Goal: Navigation & Orientation: Find specific page/section

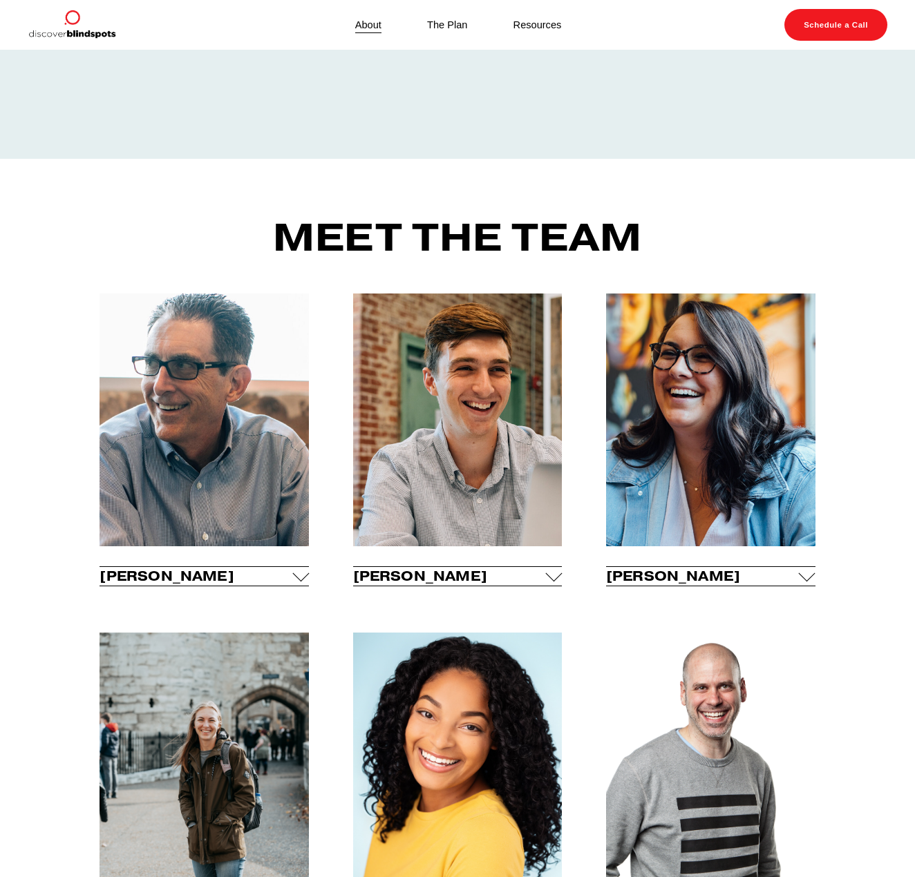
scroll to position [414, 0]
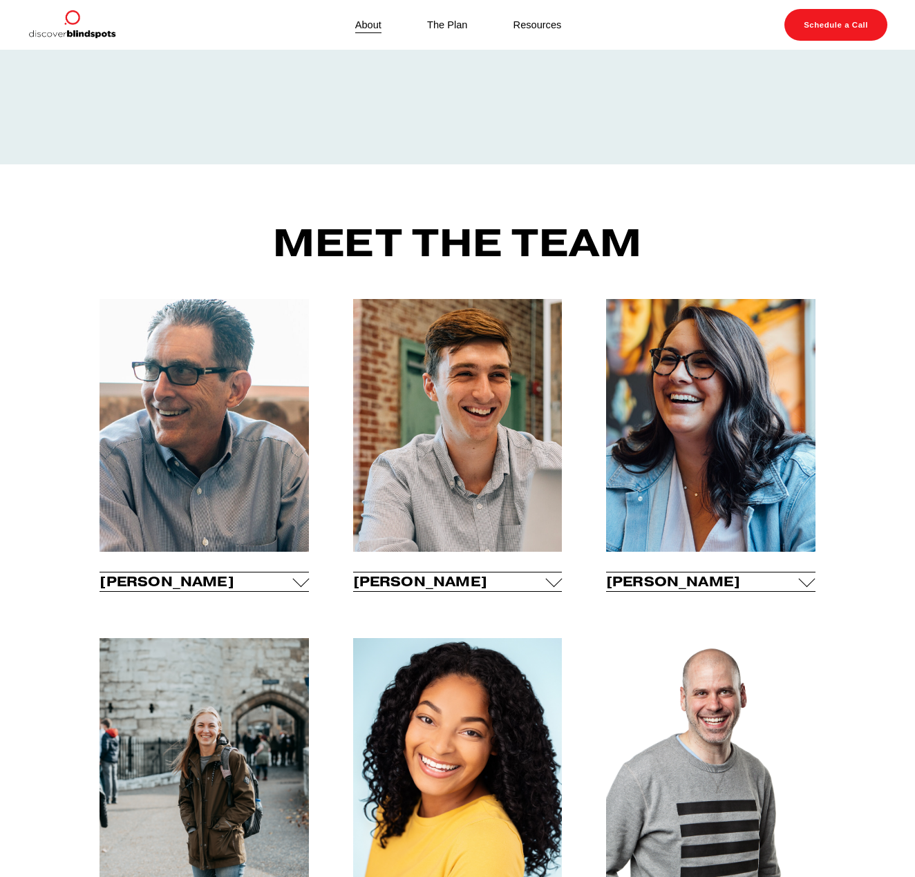
click at [542, 16] on link "Resources" at bounding box center [537, 25] width 48 height 18
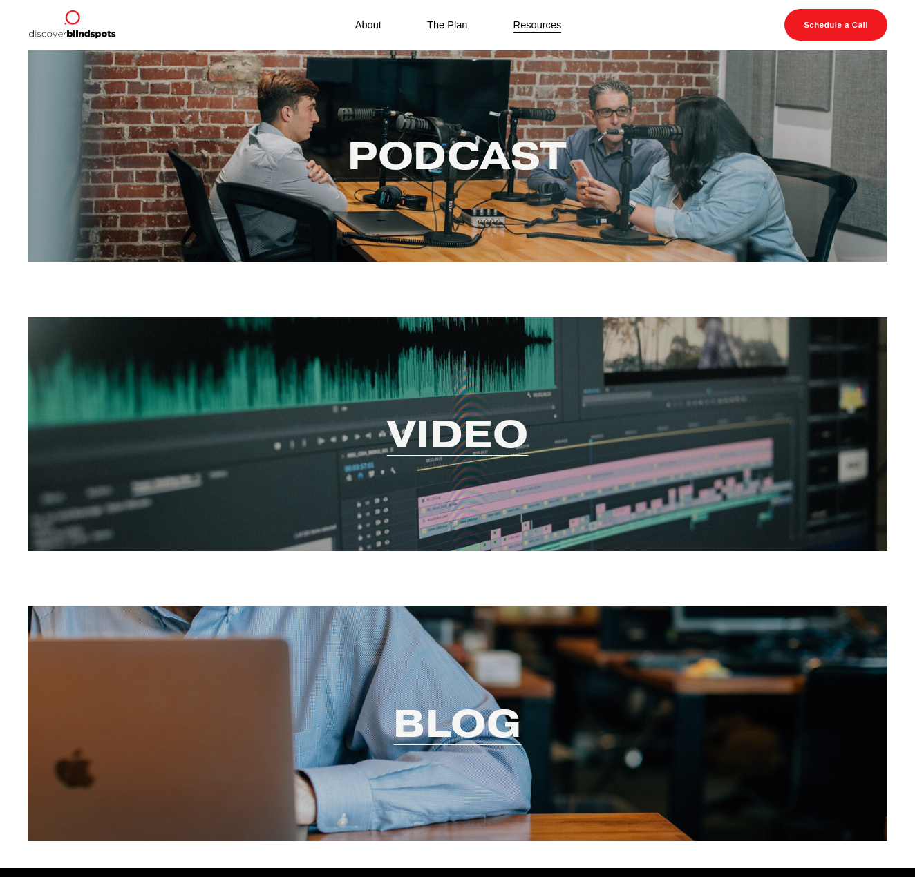
click at [487, 433] on link "Video" at bounding box center [458, 434] width 142 height 50
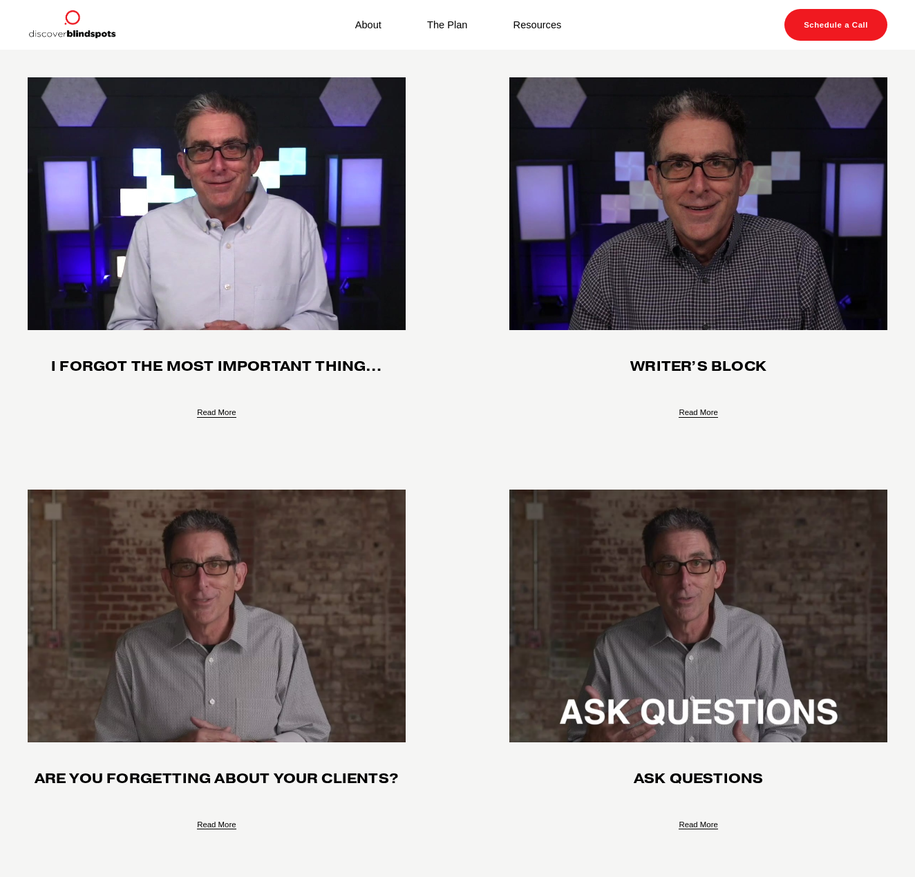
click at [540, 23] on link "Resources" at bounding box center [537, 25] width 48 height 18
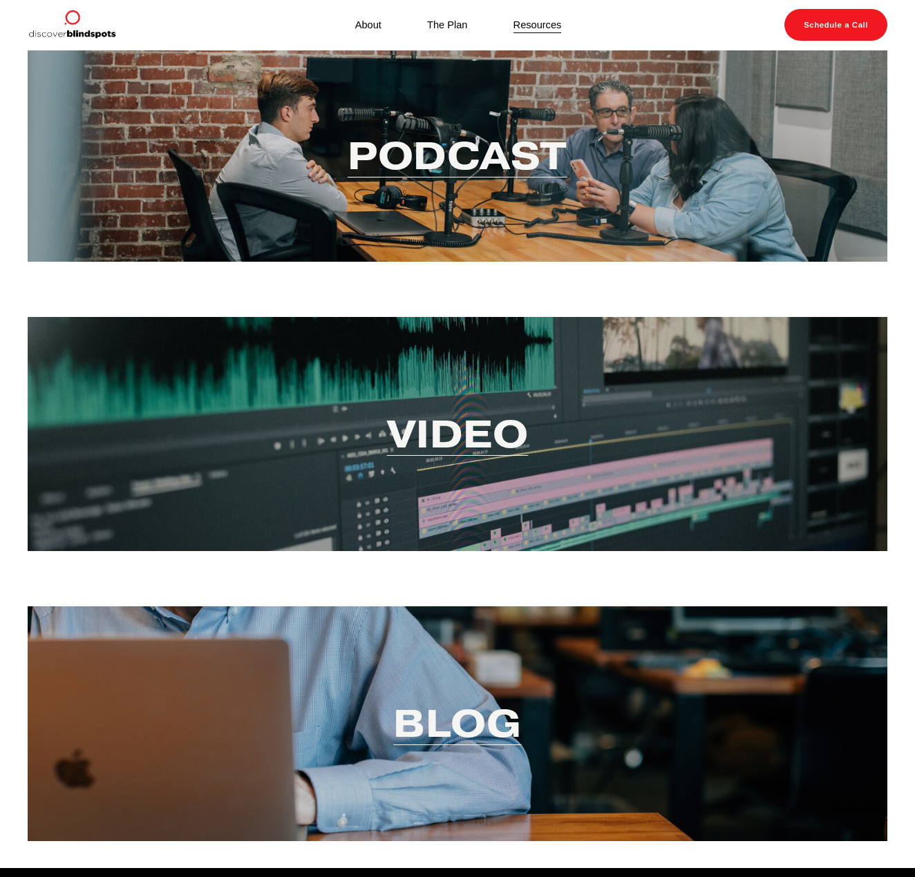
click at [370, 25] on link "About" at bounding box center [368, 25] width 26 height 18
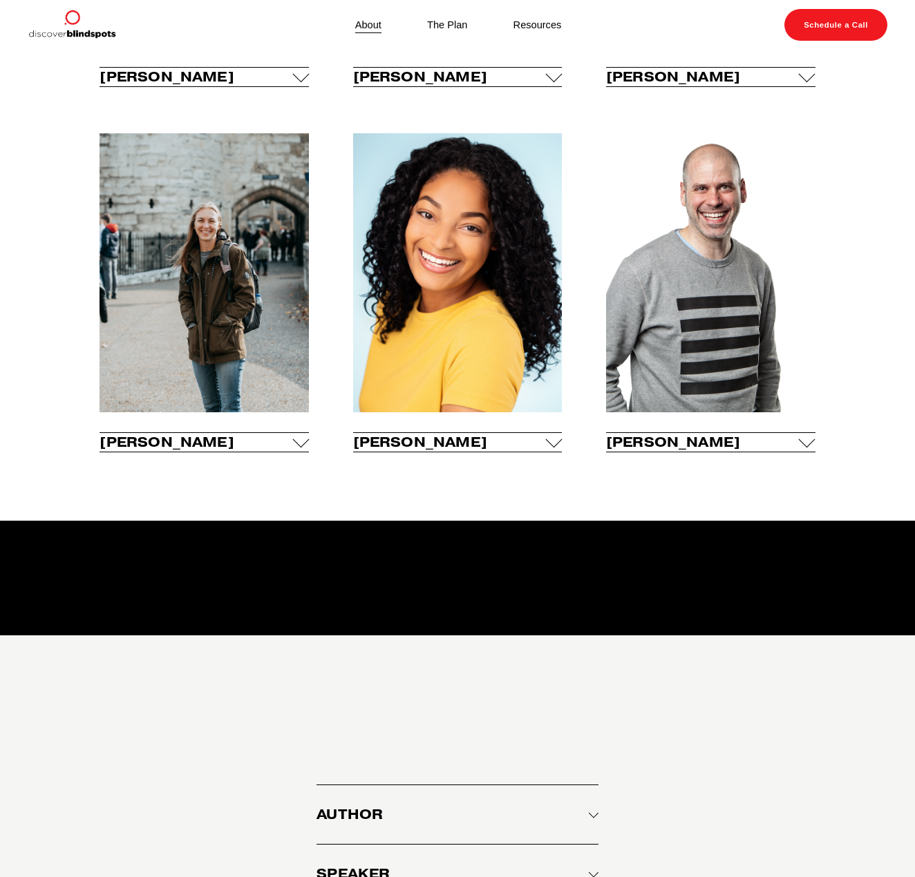
scroll to position [620, 0]
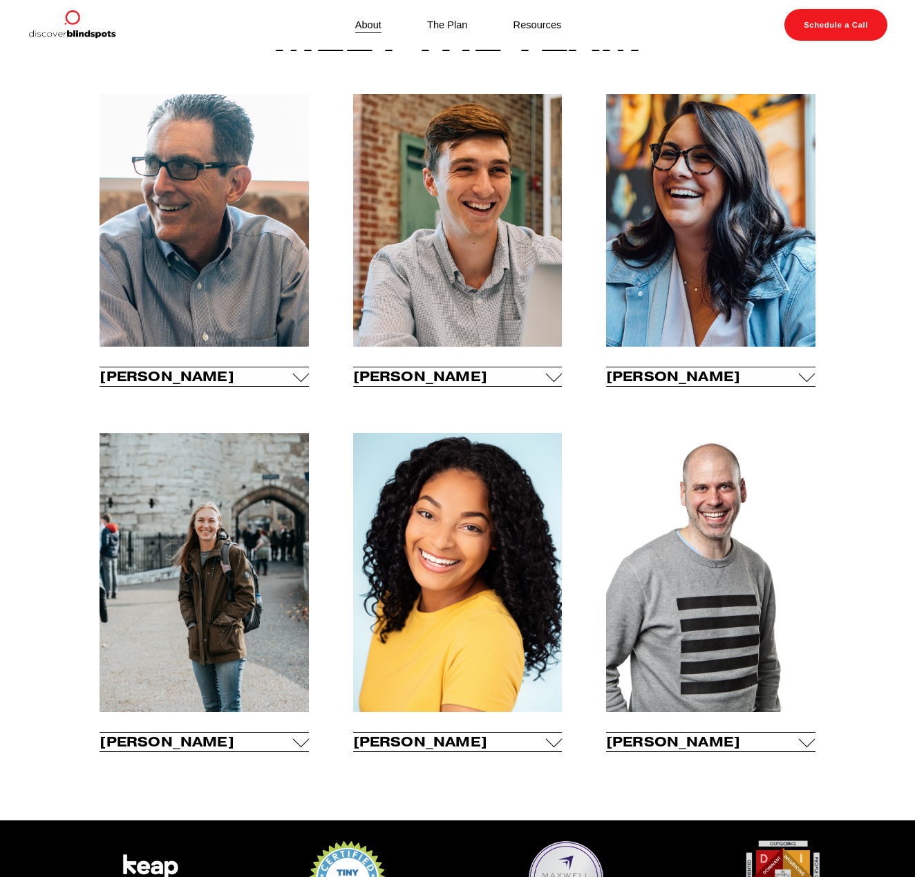
click at [526, 377] on span "[PERSON_NAME]" at bounding box center [449, 376] width 193 height 17
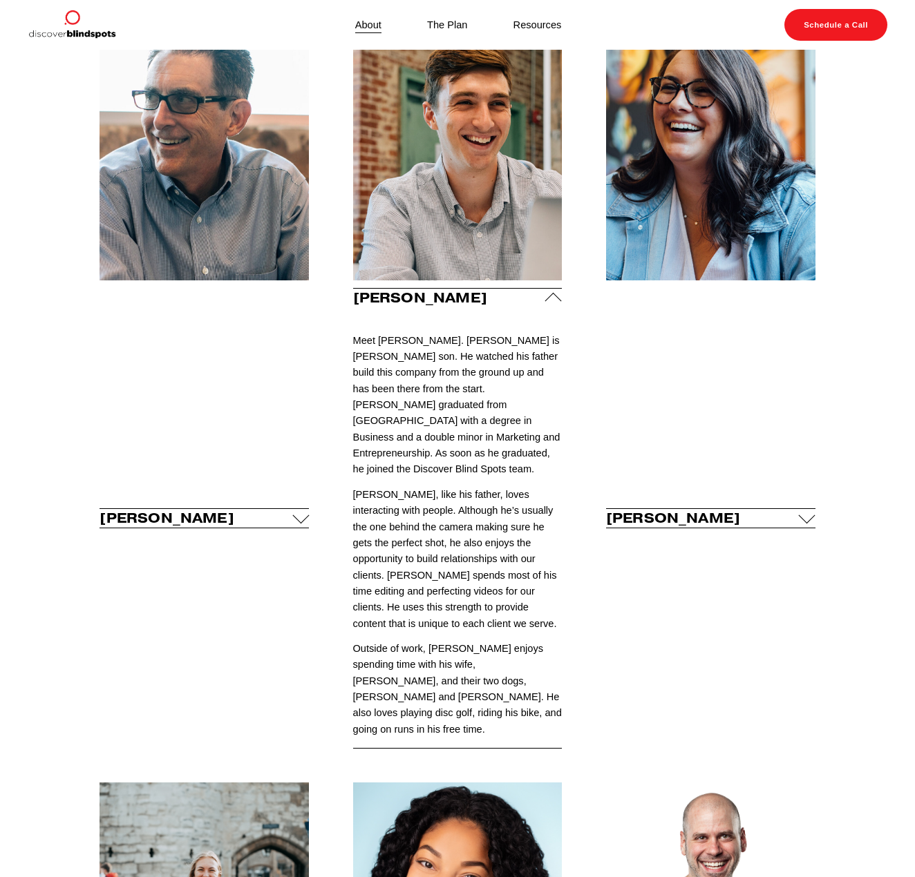
scroll to position [758, 0]
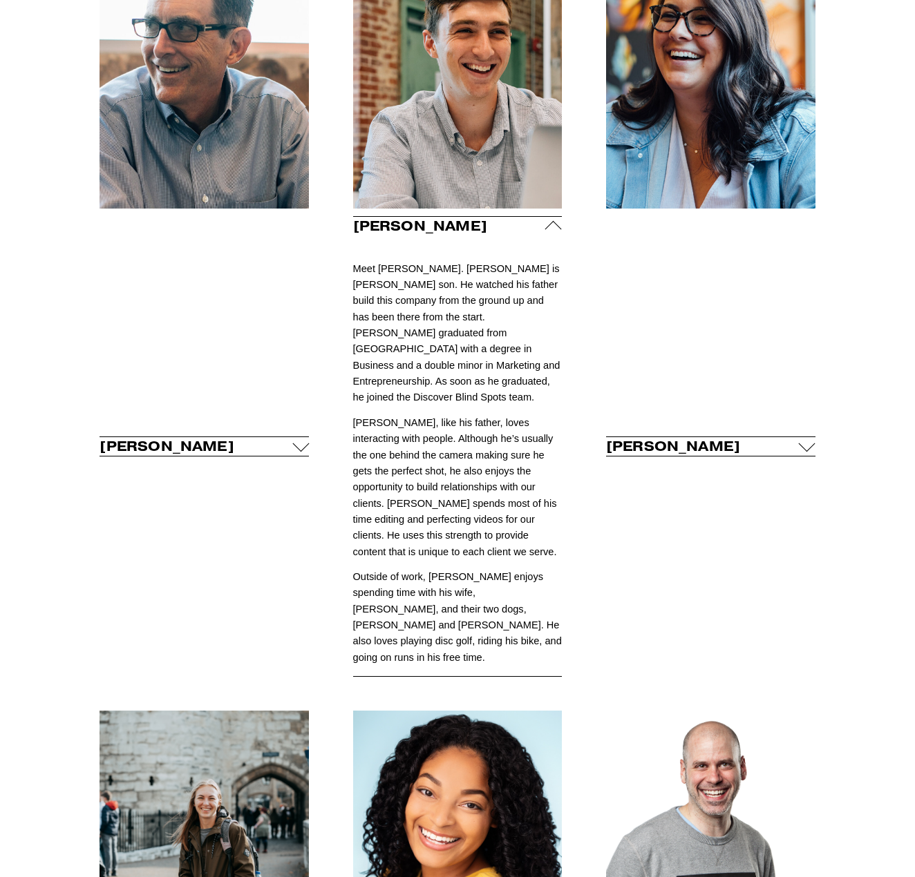
click at [446, 84] on div at bounding box center [457, 83] width 209 height 254
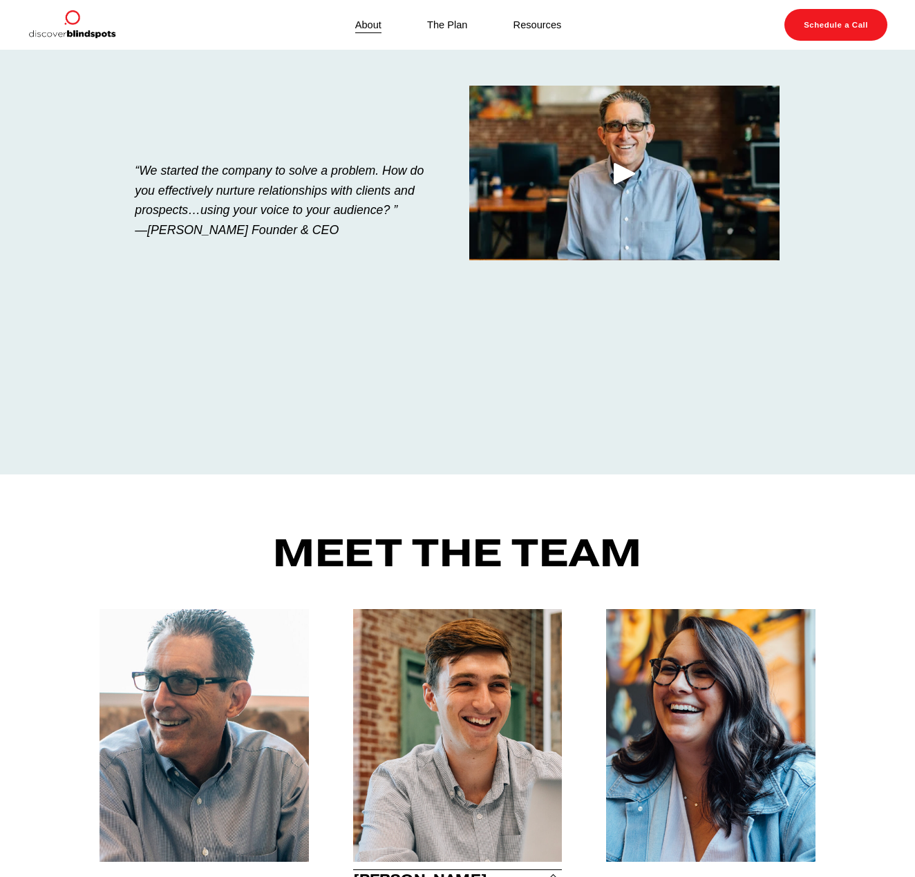
scroll to position [0, 0]
